Goal: Task Accomplishment & Management: Complete application form

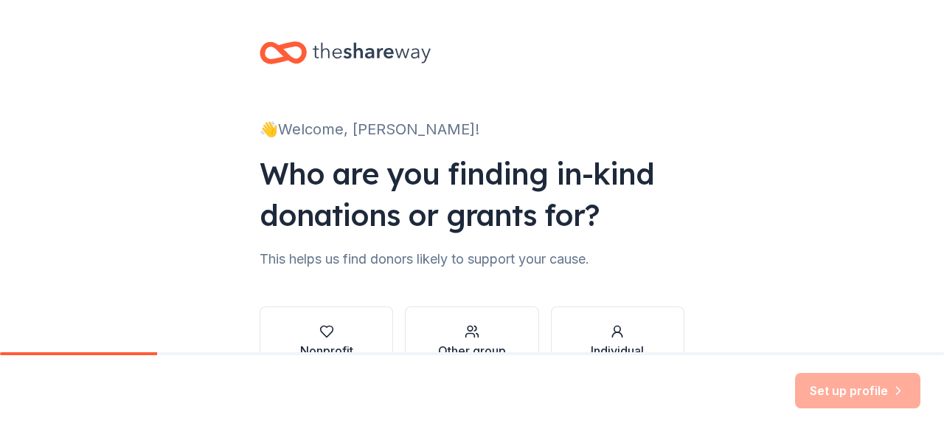
scroll to position [74, 0]
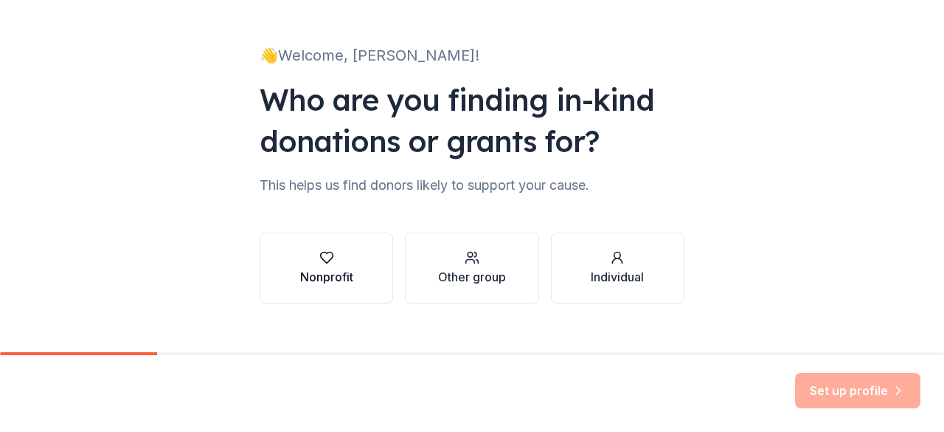
click at [320, 255] on icon "button" at bounding box center [326, 257] width 15 height 15
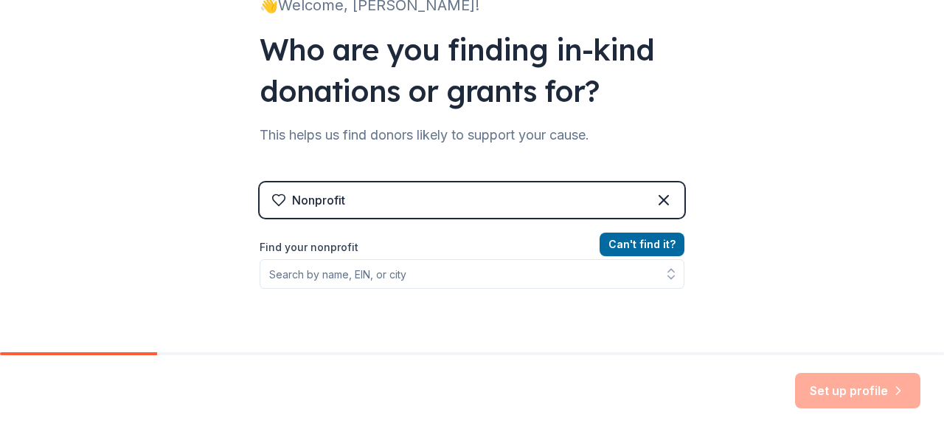
scroll to position [148, 0]
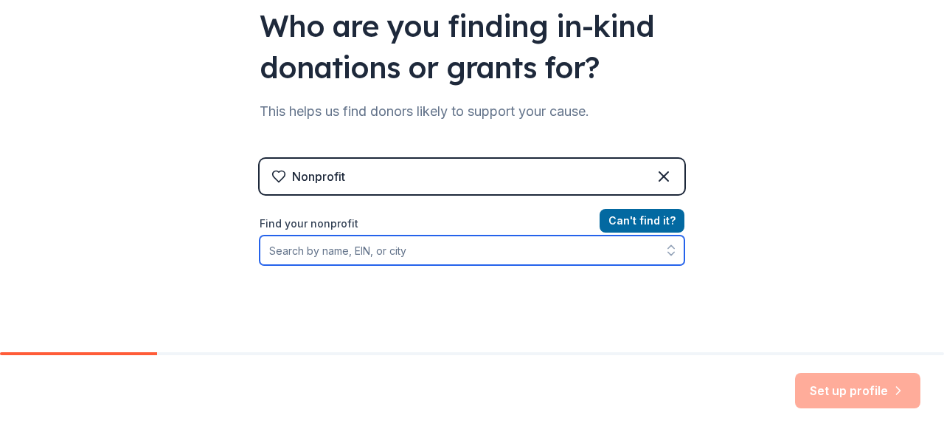
click at [317, 252] on input "Find your nonprofit" at bounding box center [472, 250] width 425 height 30
type input "albany [GEOGRAPHIC_DATA]"
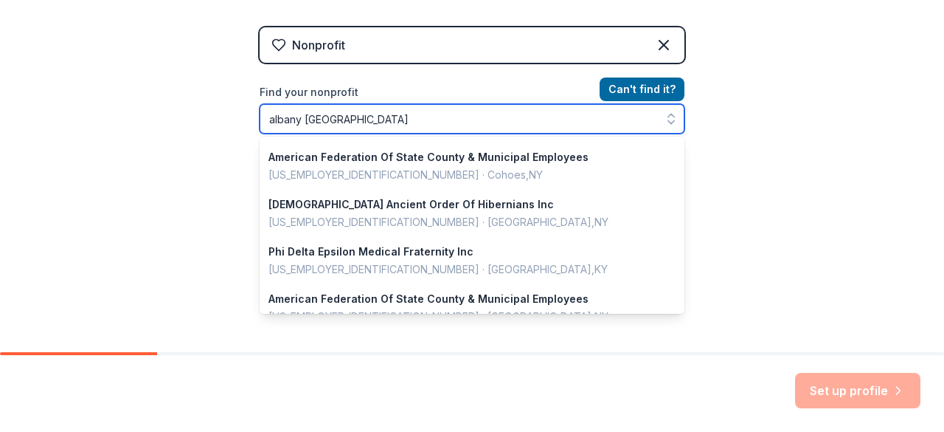
scroll to position [1045, 0]
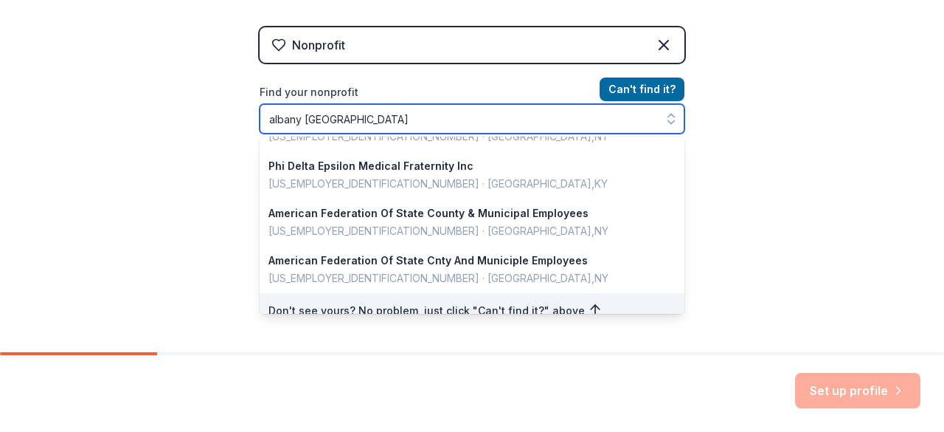
drag, startPoint x: 333, startPoint y: 124, endPoint x: 253, endPoint y: 119, distance: 79.9
click at [253, 119] on div "👋 Welcome, [PERSON_NAME]! Who are you finding in-kind donations or grants for? …" at bounding box center [472, 36] width 472 height 631
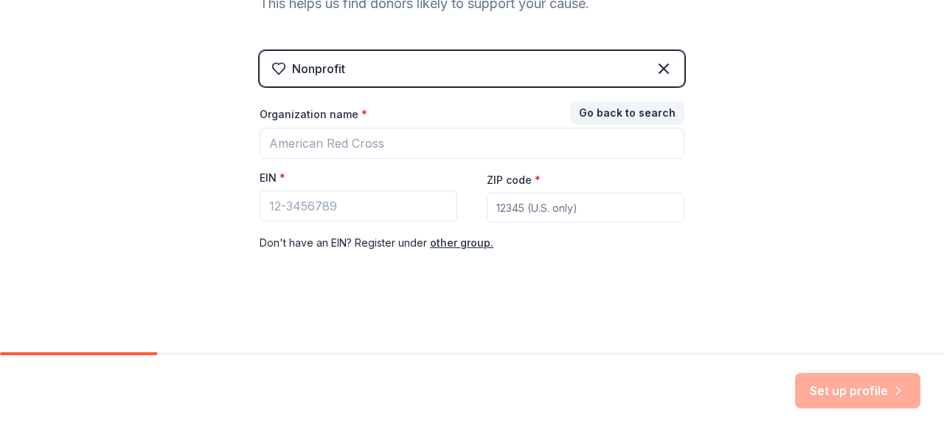
scroll to position [254, 0]
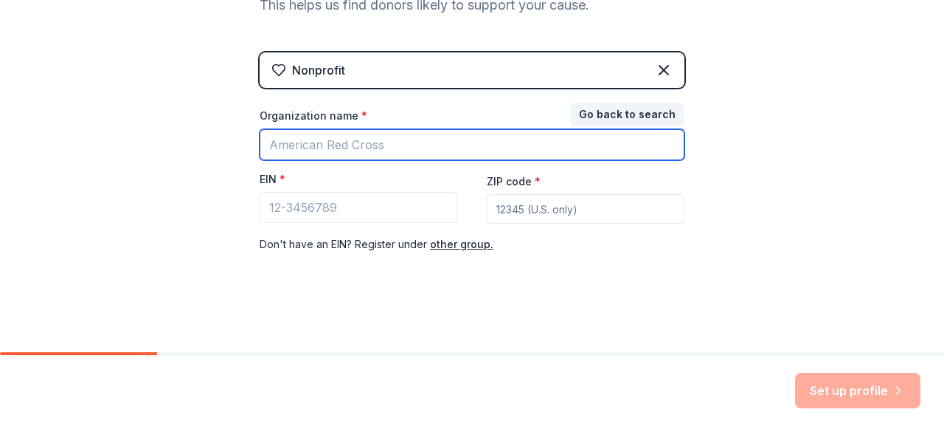
click at [393, 138] on input "Organization name *" at bounding box center [472, 144] width 425 height 31
type input "l"
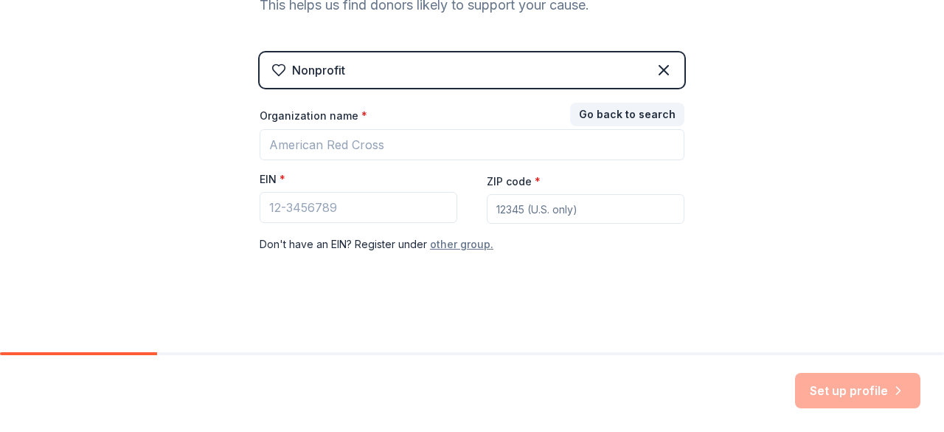
click at [452, 243] on button "other group." at bounding box center [461, 244] width 63 height 18
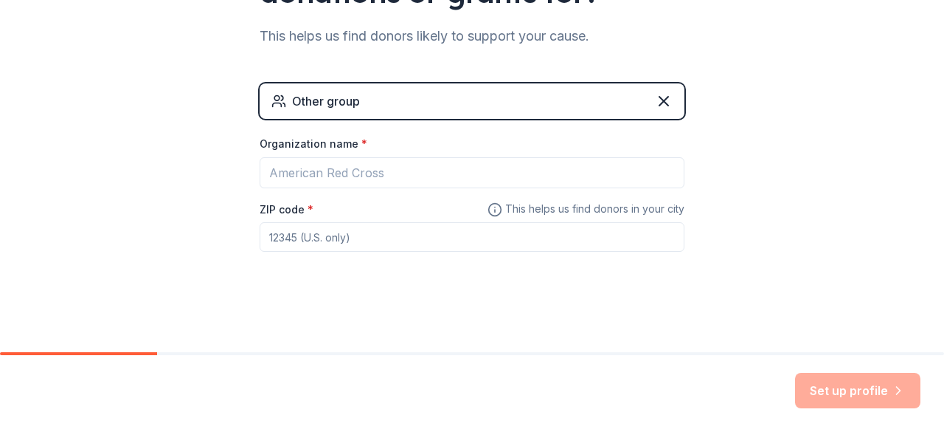
scroll to position [221, 0]
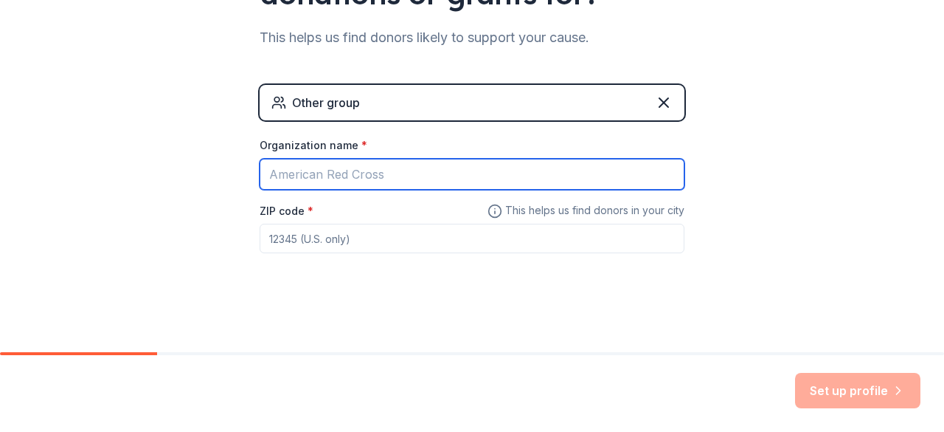
click at [347, 176] on input "Organization name *" at bounding box center [472, 174] width 425 height 31
type input "Literacy Zone"
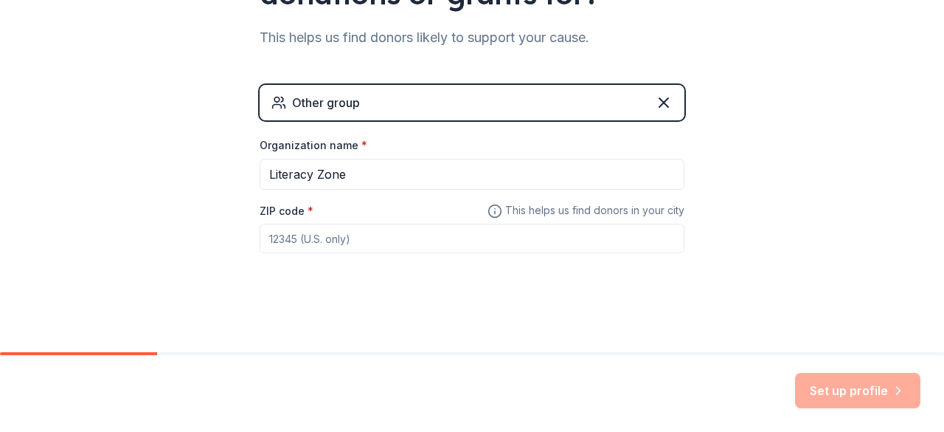
click at [397, 227] on input "ZIP code *" at bounding box center [472, 239] width 425 height 30
type input "12202"
click at [842, 397] on button "Set up profile" at bounding box center [857, 390] width 125 height 35
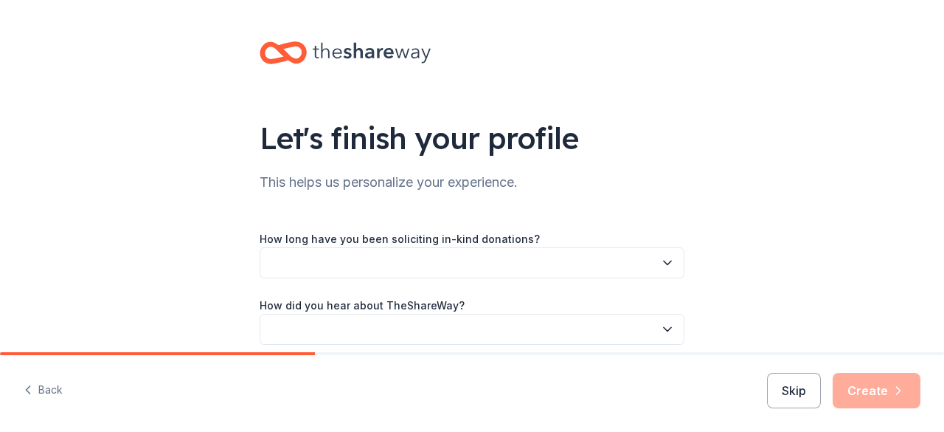
scroll to position [63, 0]
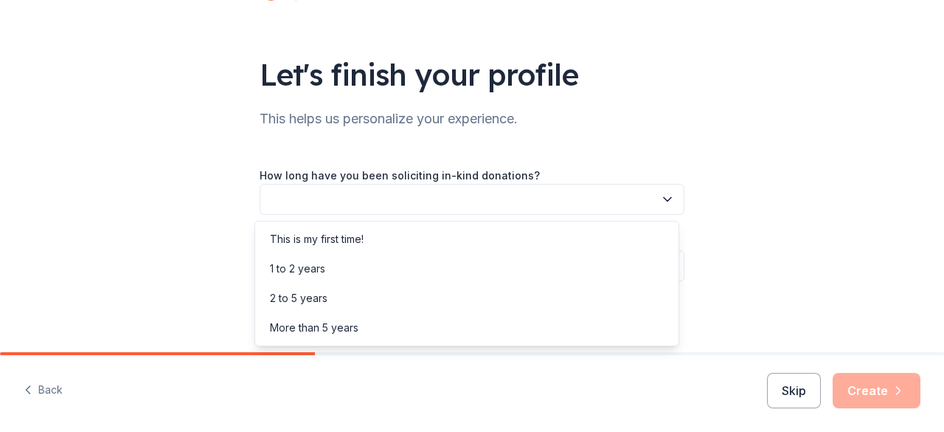
click at [660, 197] on icon "button" at bounding box center [667, 199] width 15 height 15
click at [545, 241] on div "This is my first time!" at bounding box center [467, 239] width 418 height 30
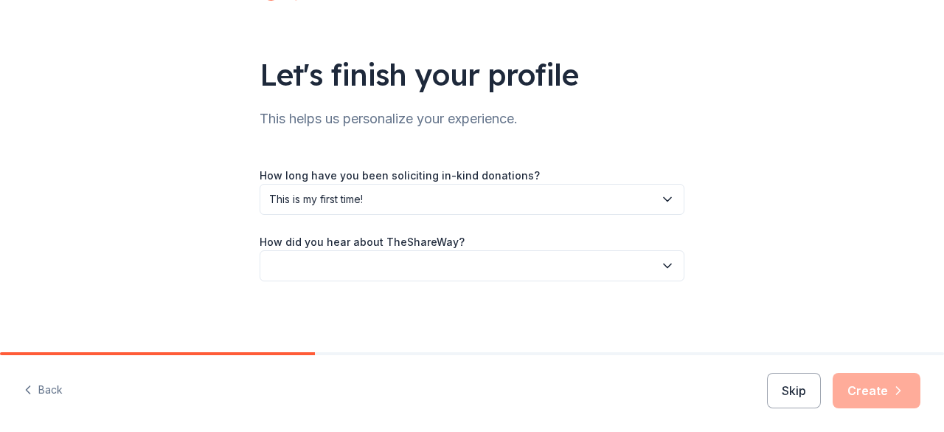
click at [663, 265] on icon "button" at bounding box center [667, 265] width 15 height 15
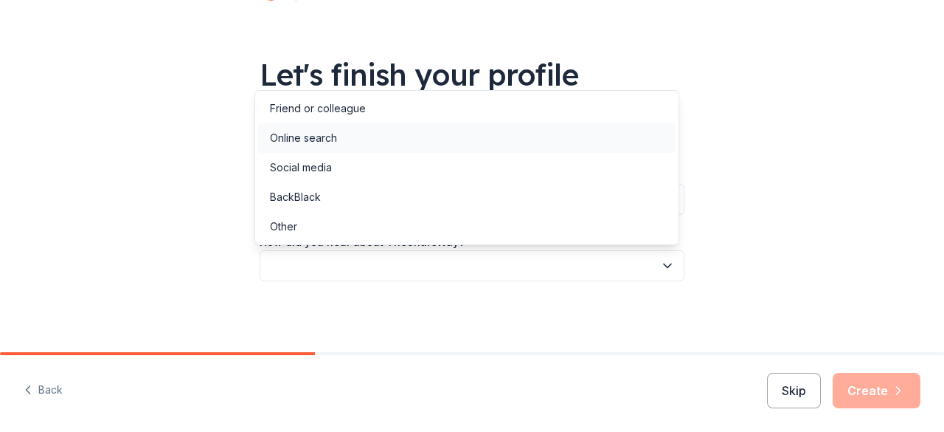
click at [483, 139] on div "Online search" at bounding box center [467, 138] width 418 height 30
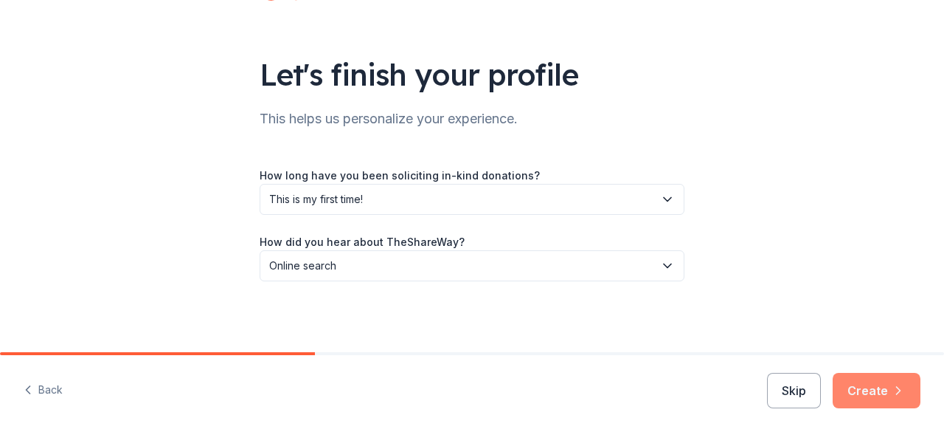
click at [862, 392] on button "Create" at bounding box center [877, 390] width 88 height 35
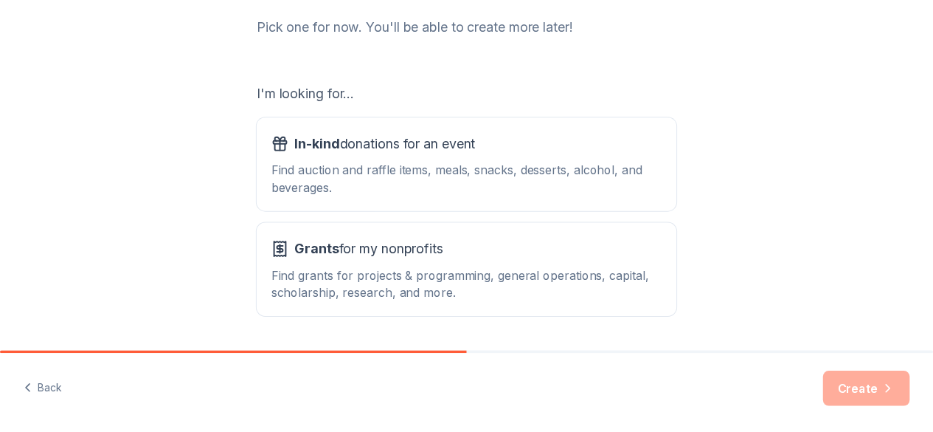
scroll to position [221, 0]
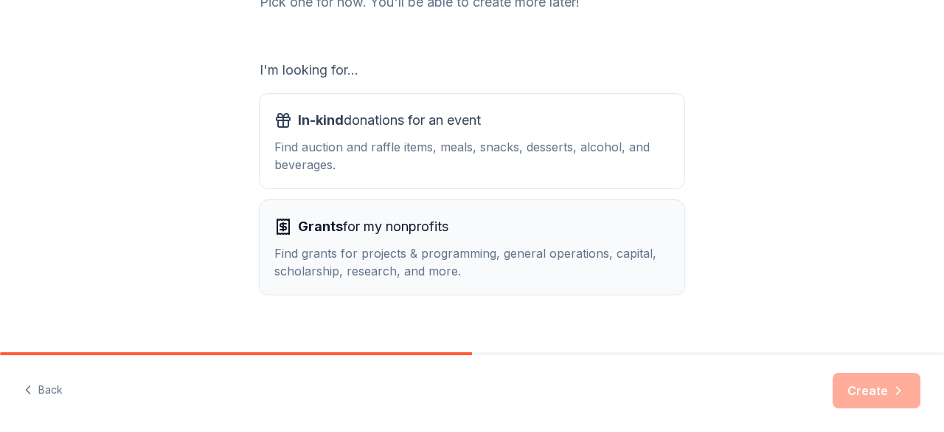
click at [419, 224] on span "Grants for my nonprofits" at bounding box center [373, 227] width 151 height 24
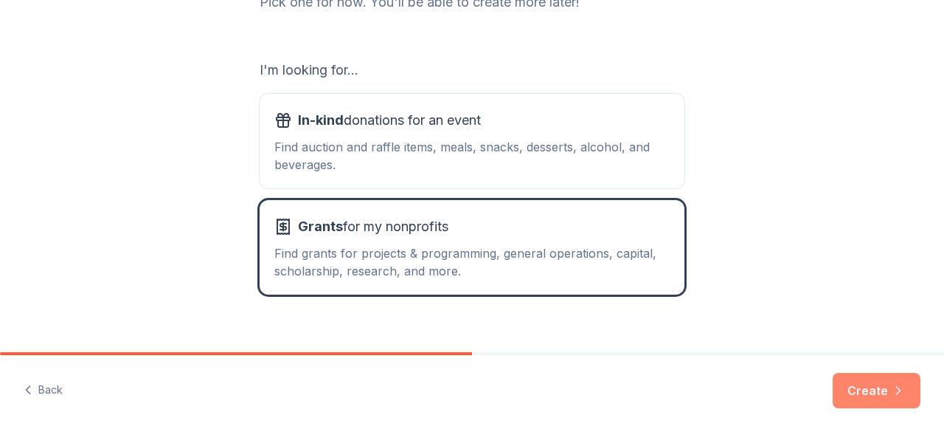
click at [850, 393] on button "Create" at bounding box center [877, 390] width 88 height 35
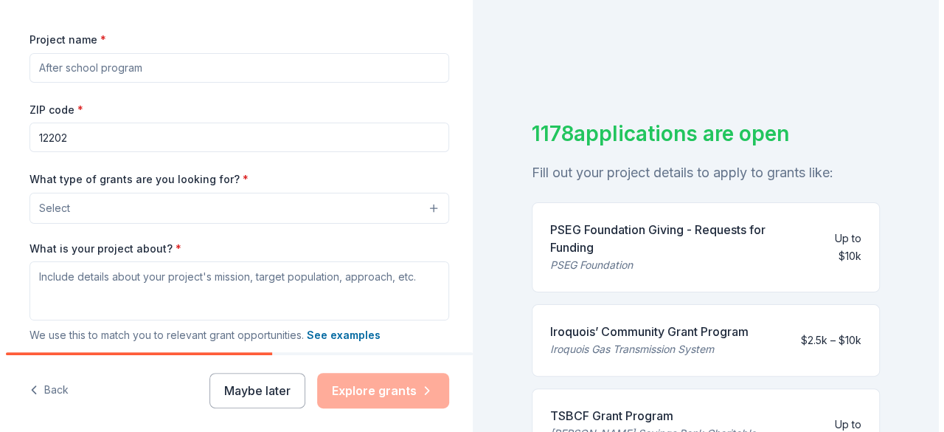
scroll to position [221, 0]
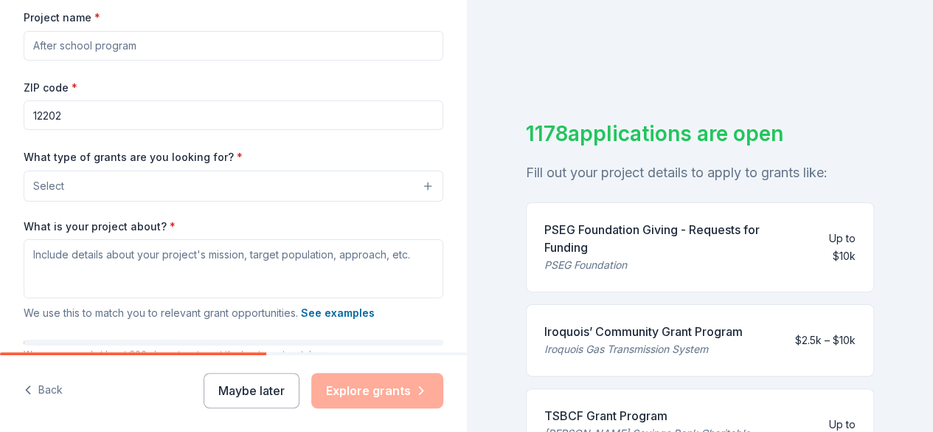
click at [111, 41] on input "Project name *" at bounding box center [234, 46] width 420 height 30
type input "Community ESL [GEOGRAPHIC_DATA]"
click at [313, 182] on button "Select" at bounding box center [234, 185] width 420 height 31
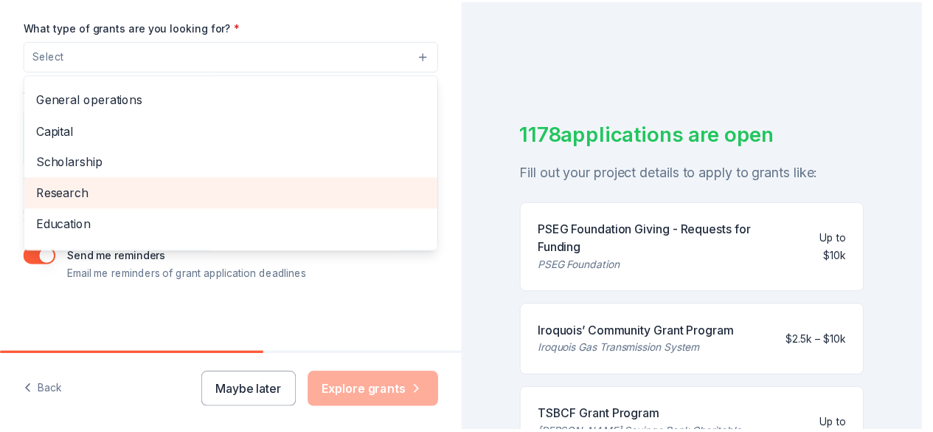
scroll to position [0, 0]
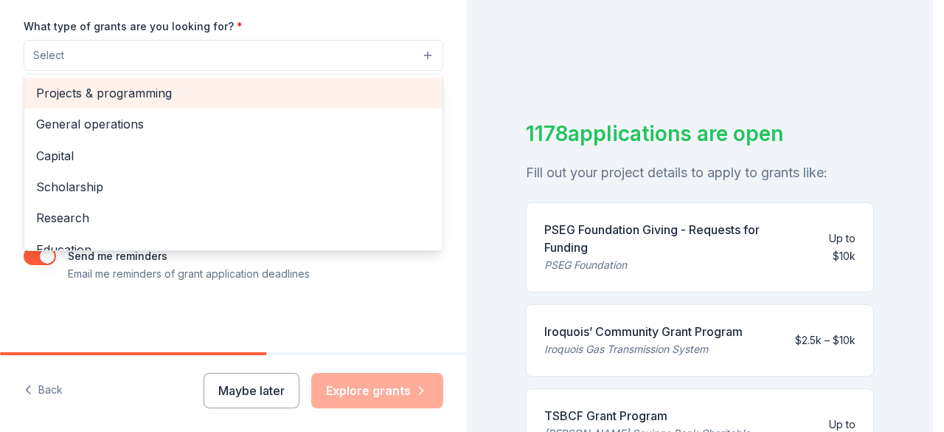
click at [266, 90] on span "Projects & programming" at bounding box center [233, 92] width 395 height 19
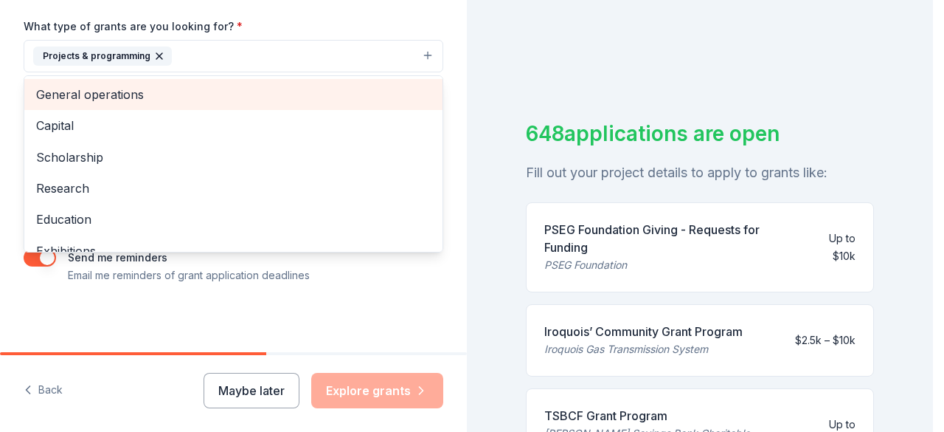
click at [129, 95] on span "General operations" at bounding box center [233, 94] width 395 height 19
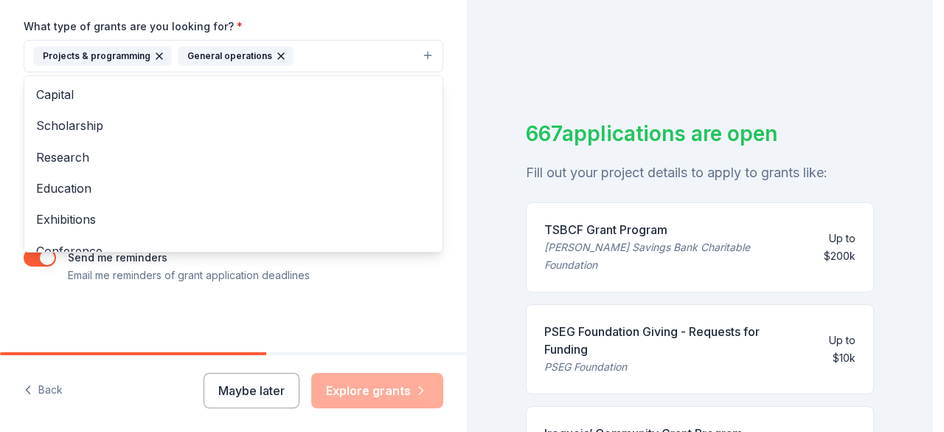
click at [303, 300] on div "Tell us about your project. We'll find grants you can apply for. Project name *…" at bounding box center [233, 1] width 467 height 707
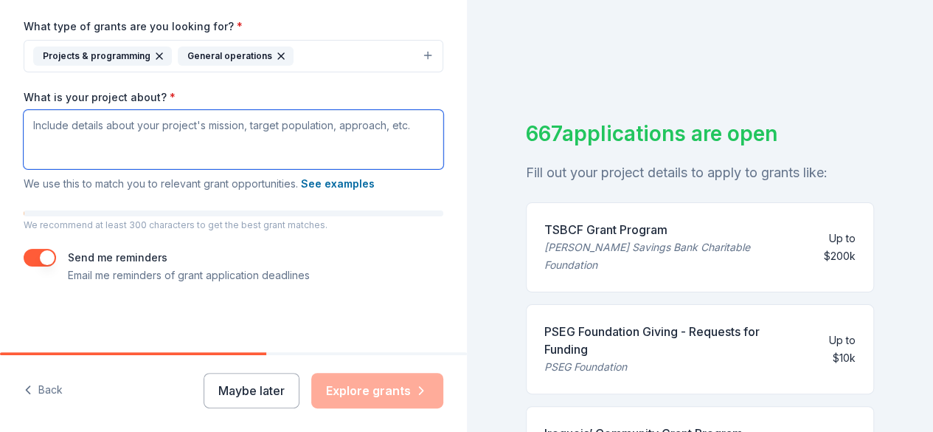
click at [201, 133] on textarea "What is your project about? *" at bounding box center [234, 139] width 420 height 59
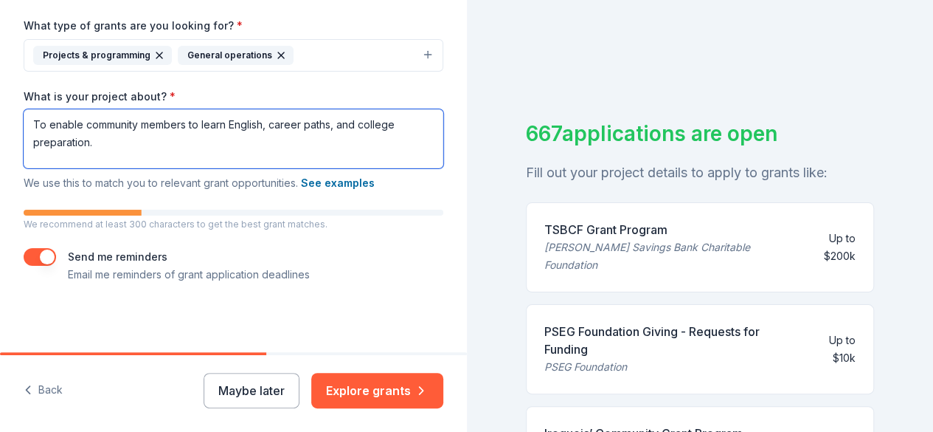
scroll to position [18, 0]
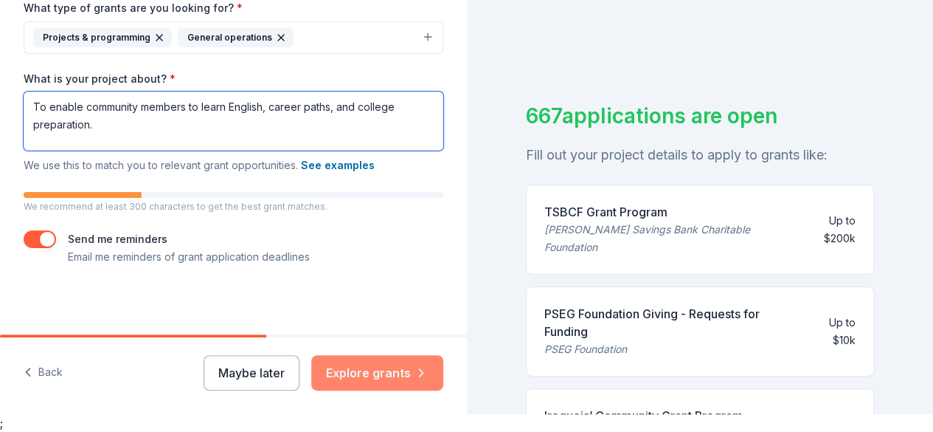
type textarea "To enable community members to learn English, career paths, and college prepara…"
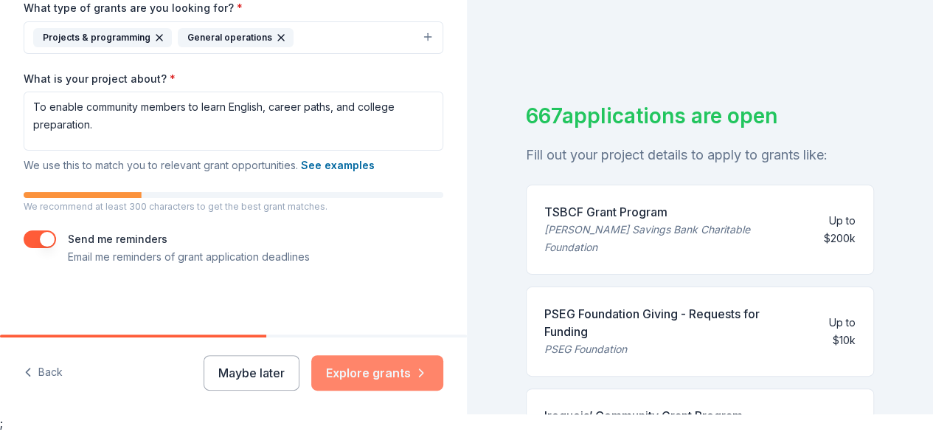
click at [358, 379] on button "Explore grants" at bounding box center [377, 372] width 132 height 35
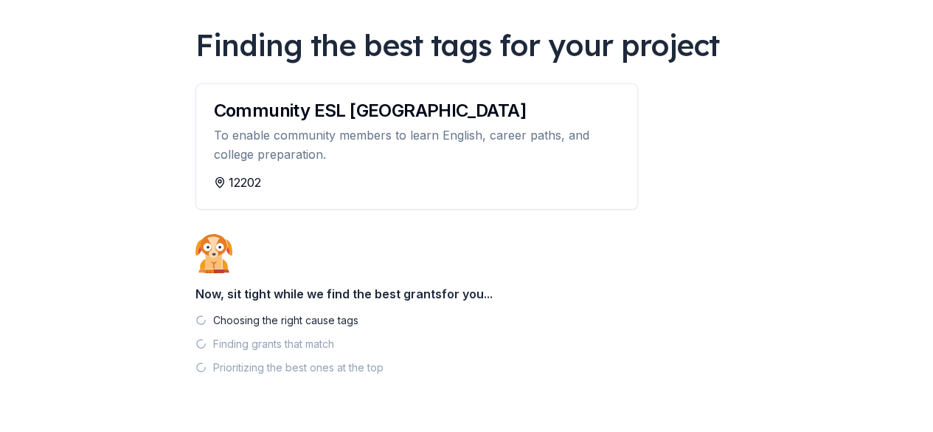
scroll to position [140, 0]
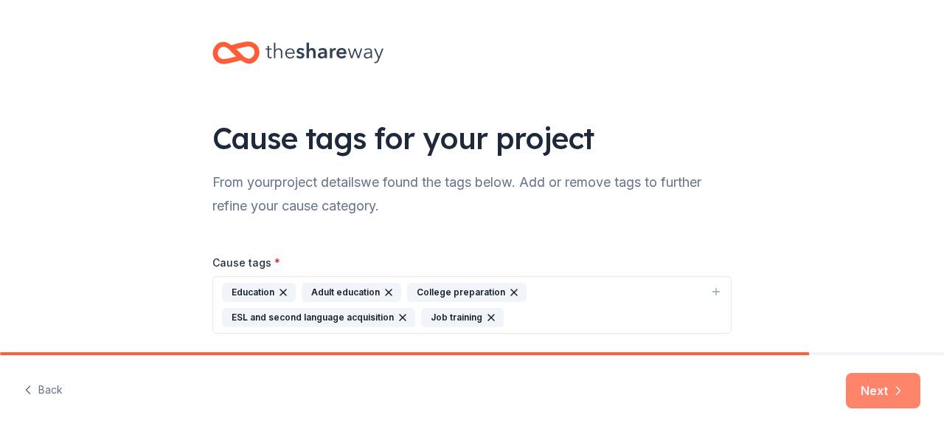
click at [872, 394] on button "Next" at bounding box center [883, 390] width 75 height 35
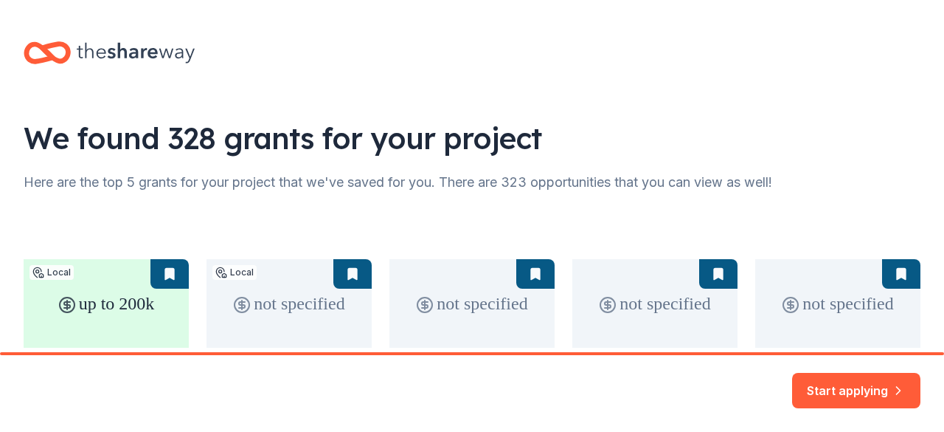
click at [282, 292] on div "up to 200k Local Rolling TSBCF Grant Program [PERSON_NAME] Savings Bank Charita…" at bounding box center [472, 369] width 897 height 220
click at [346, 272] on div "up to 200k Local Rolling TSBCF Grant Program [PERSON_NAME] Savings Bank Charita…" at bounding box center [472, 369] width 897 height 220
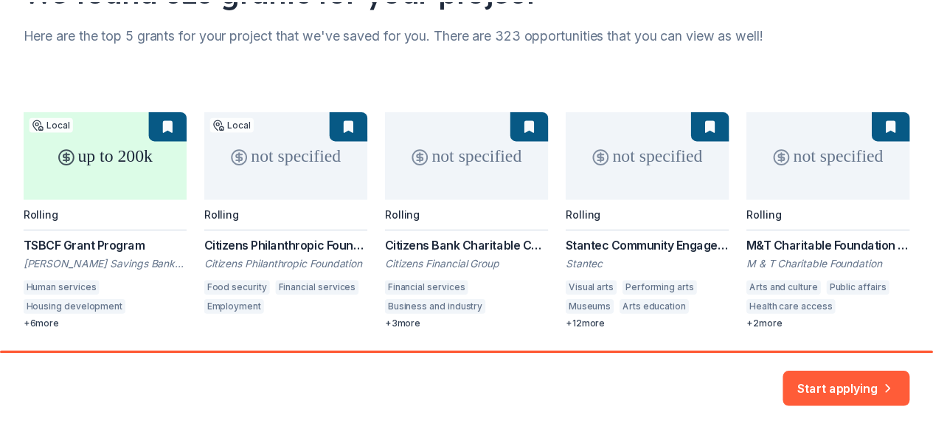
scroll to position [198, 0]
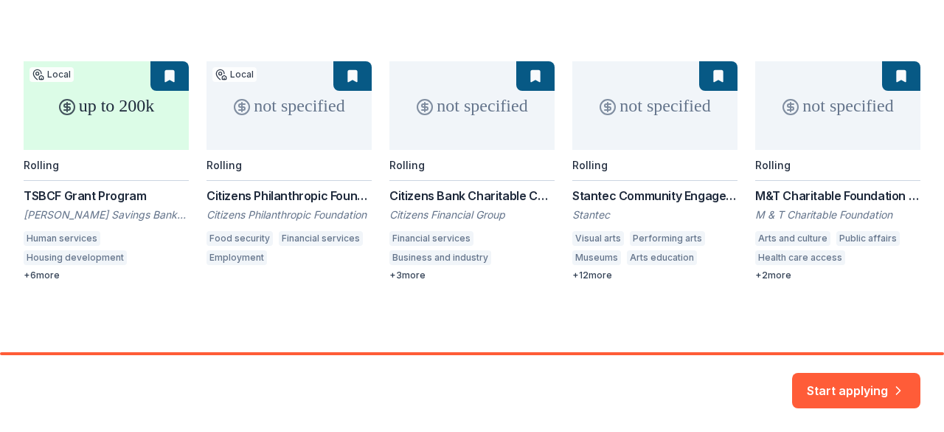
click at [49, 209] on div "up to 200k Local Rolling TSBCF Grant Program [PERSON_NAME] Savings Bank Charita…" at bounding box center [472, 171] width 897 height 220
click at [65, 193] on div "up to 200k Local Rolling TSBCF Grant Program [PERSON_NAME] Savings Bank Charita…" at bounding box center [472, 171] width 897 height 220
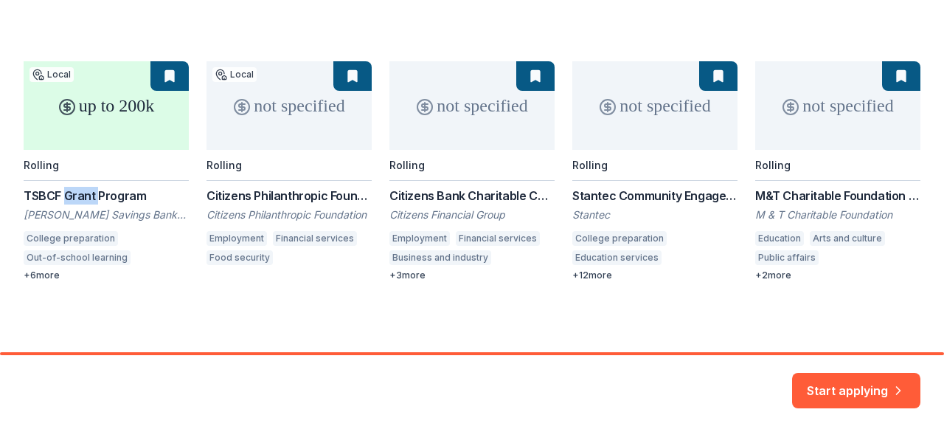
click at [65, 193] on div "up to 200k Local Rolling TSBCF Grant Program [PERSON_NAME] Savings Bank Charita…" at bounding box center [472, 171] width 897 height 220
click at [849, 383] on button "Start applying" at bounding box center [856, 381] width 128 height 35
